Goal: Navigation & Orientation: Find specific page/section

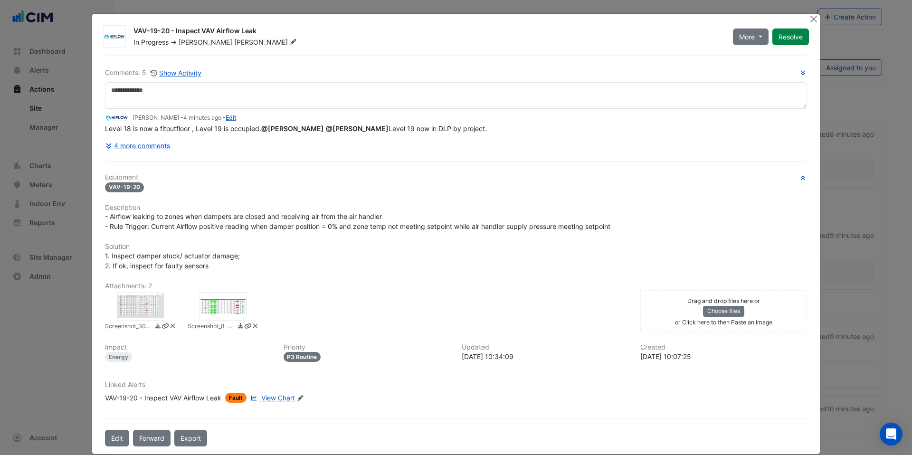
click at [128, 315] on div at bounding box center [141, 306] width 48 height 29
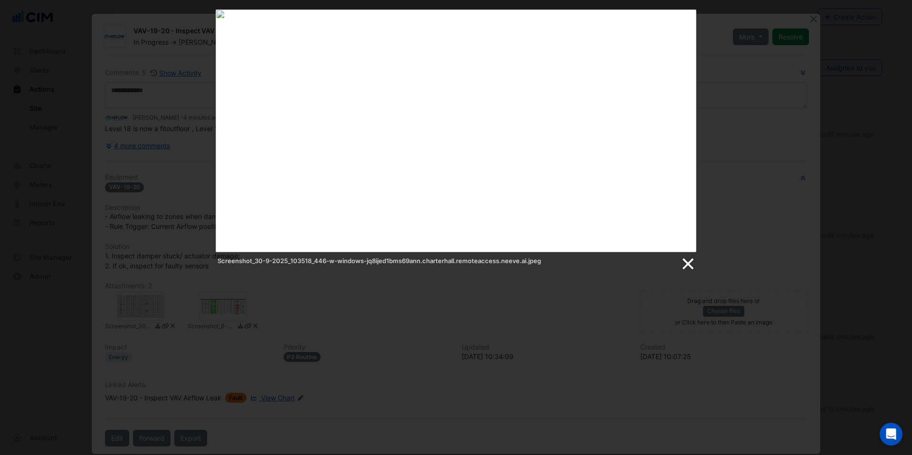
click at [686, 267] on link at bounding box center [687, 264] width 14 height 14
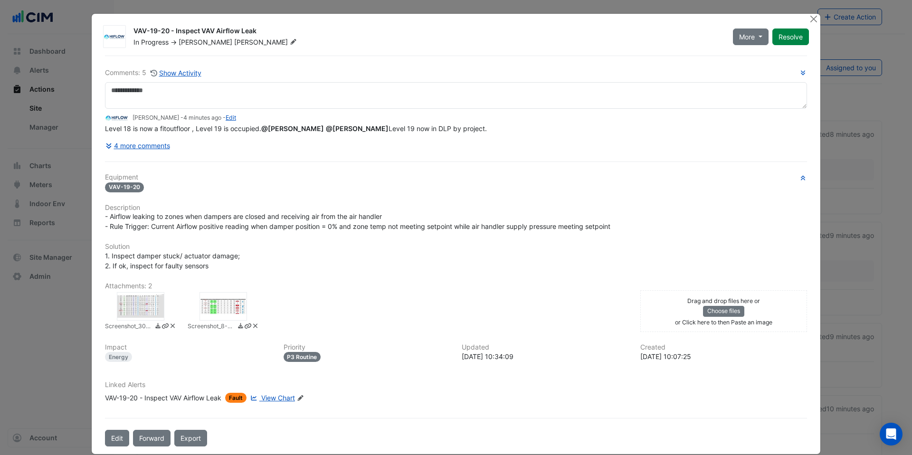
click at [279, 402] on span "View Chart" at bounding box center [278, 398] width 34 height 8
click at [812, 18] on button "Close" at bounding box center [814, 19] width 10 height 10
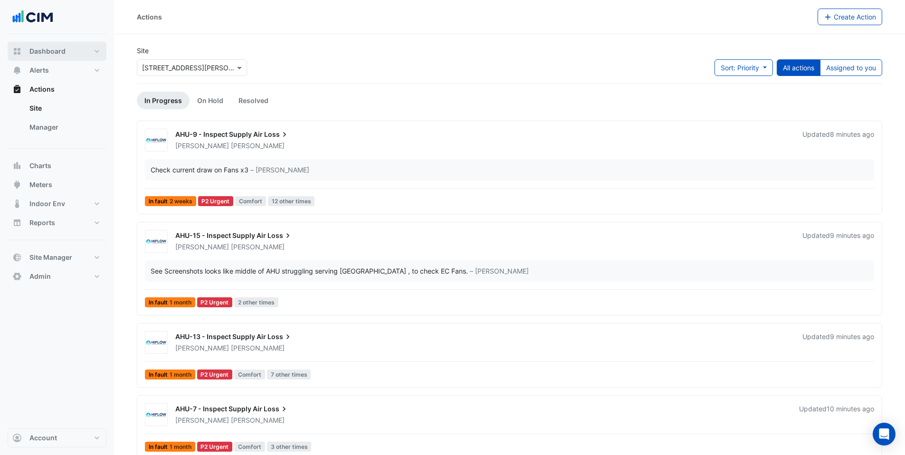
click at [57, 42] on button "Dashboard" at bounding box center [57, 51] width 99 height 19
select select "***"
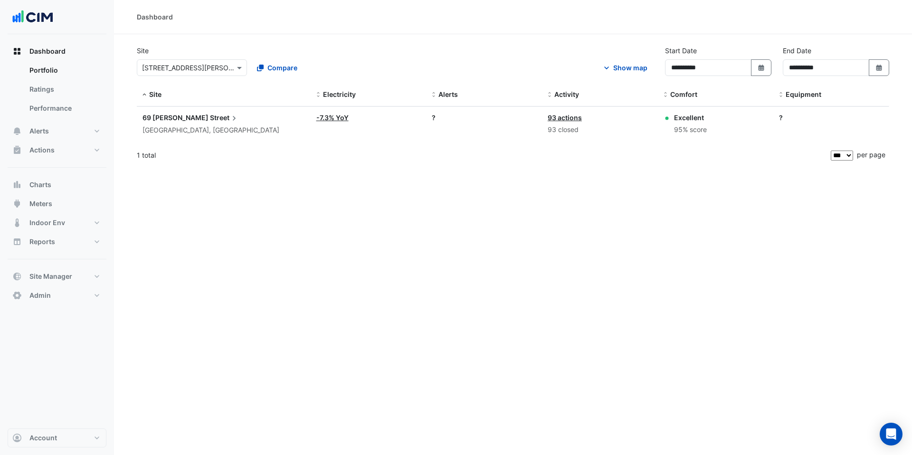
click at [12, 17] on img at bounding box center [32, 17] width 43 height 19
click at [45, 179] on button "Charts" at bounding box center [57, 184] width 99 height 19
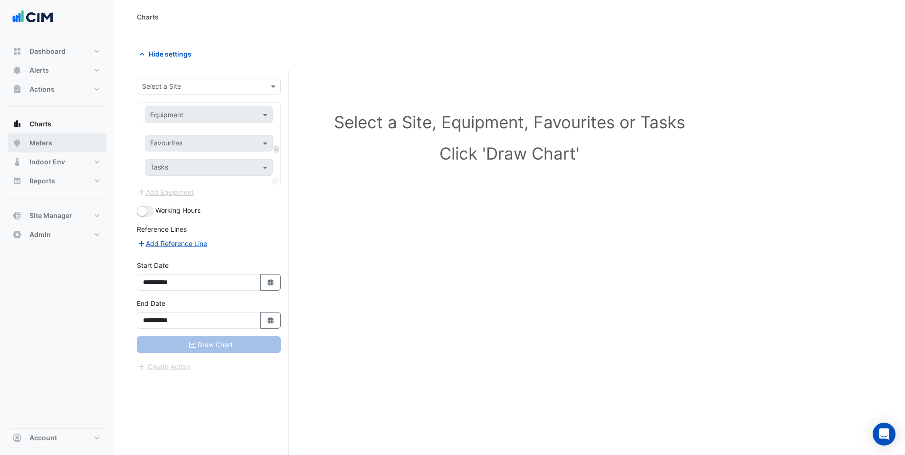
click at [57, 141] on button "Meters" at bounding box center [57, 143] width 99 height 19
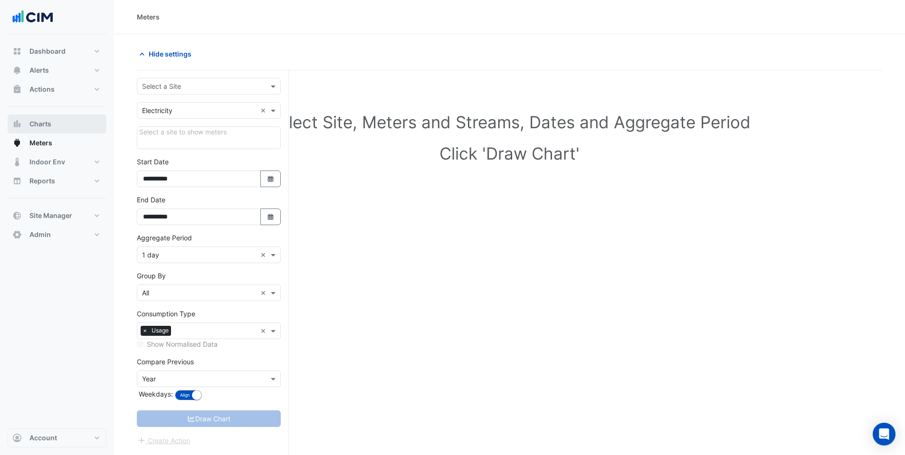
click at [69, 124] on button "Charts" at bounding box center [57, 124] width 99 height 19
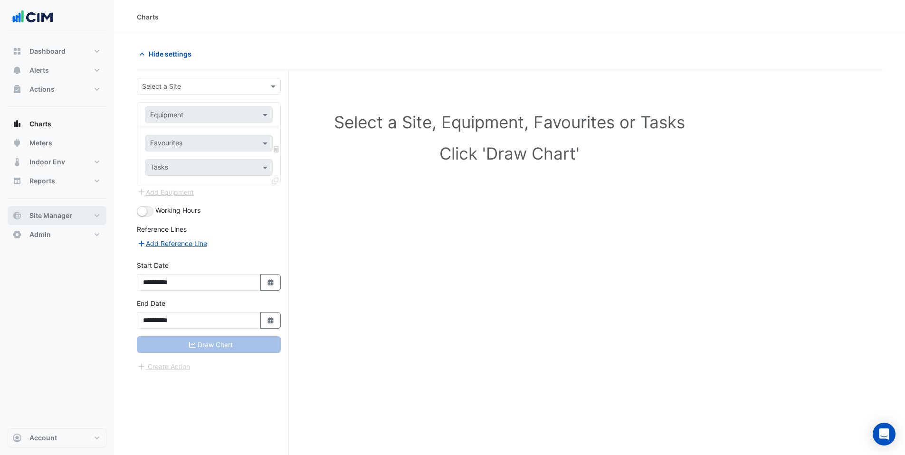
click at [71, 210] on button "Site Manager" at bounding box center [57, 215] width 99 height 19
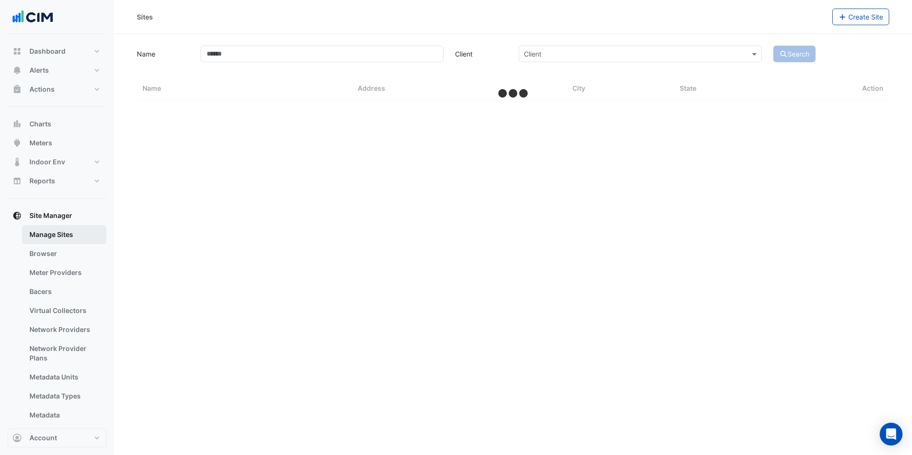
select select "***"
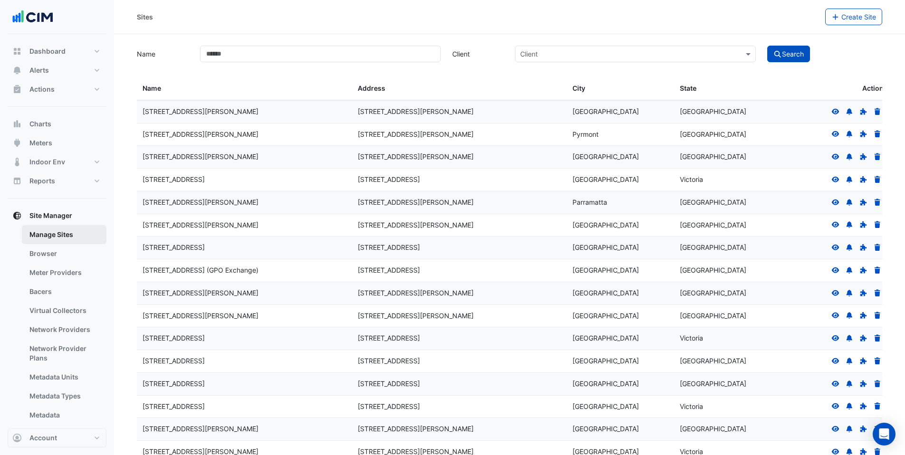
click at [66, 233] on link "Manage Sites" at bounding box center [64, 234] width 85 height 19
click at [59, 230] on link "Manage Sites" at bounding box center [64, 234] width 85 height 19
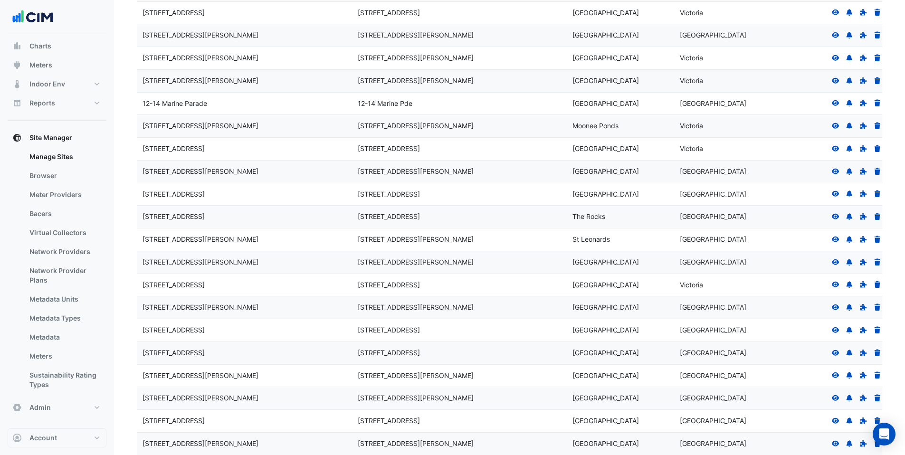
scroll to position [149, 0]
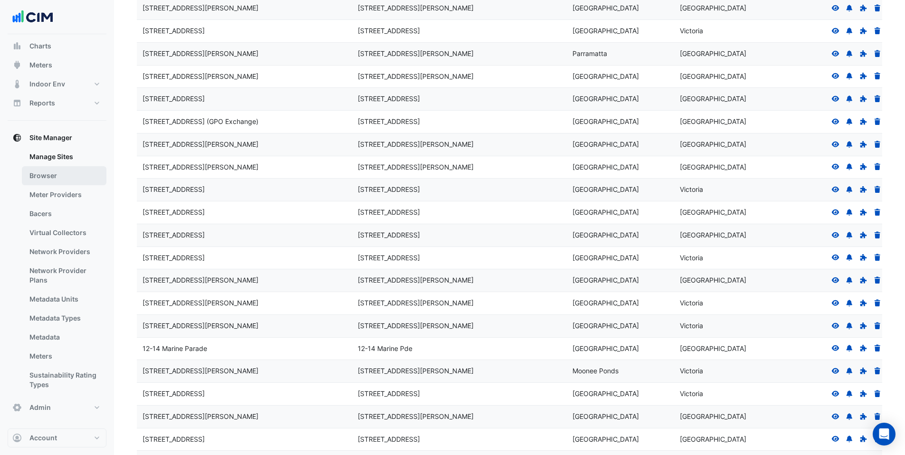
click at [69, 170] on link "Browser" at bounding box center [64, 175] width 85 height 19
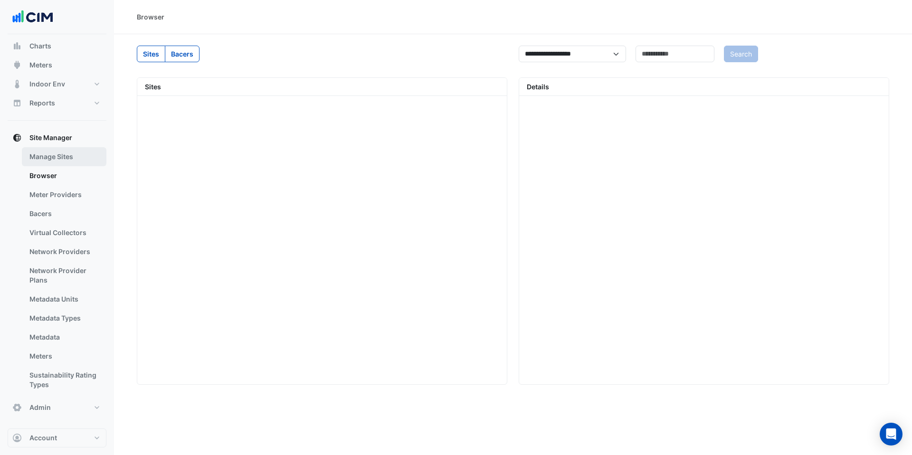
click at [71, 159] on link "Manage Sites" at bounding box center [64, 156] width 85 height 19
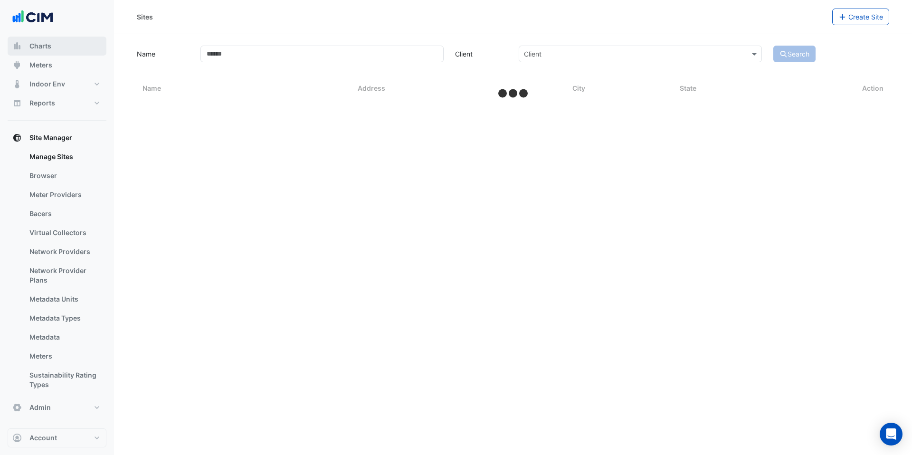
click at [57, 46] on button "Charts" at bounding box center [57, 46] width 99 height 19
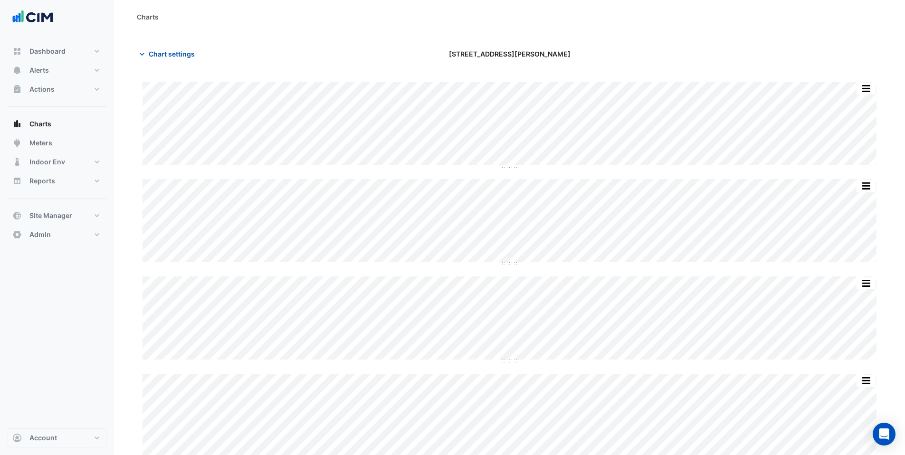
scroll to position [54, 0]
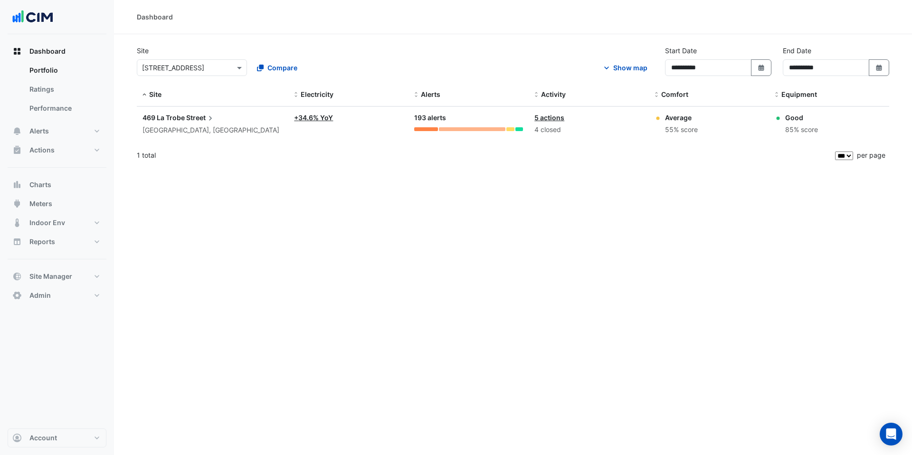
select select "***"
click at [84, 54] on button "Dashboard" at bounding box center [57, 51] width 99 height 19
